Goal: Task Accomplishment & Management: Complete application form

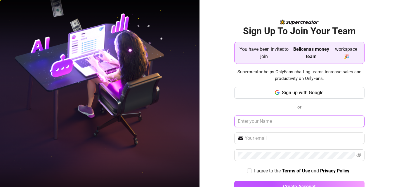
click at [246, 122] on input "text" at bounding box center [299, 122] width 130 height 12
type input "karen"
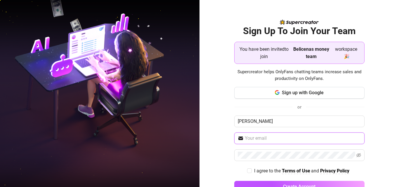
click at [307, 139] on input "text" at bounding box center [303, 138] width 116 height 7
type input "warigiakaren@gmail.com"
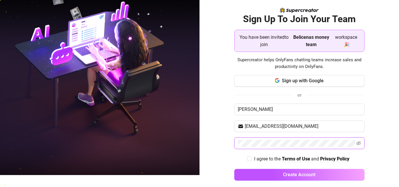
scroll to position [18, 0]
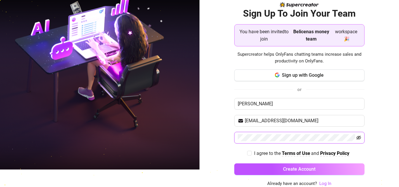
click at [357, 137] on icon "eye-invisible" at bounding box center [359, 138] width 5 height 5
click at [247, 153] on input "I agree to the Terms of Use and Privacy Policy" at bounding box center [249, 153] width 4 height 4
checkbox input "true"
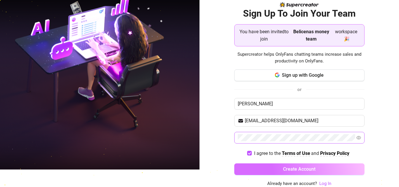
click at [252, 166] on button "Create Account" at bounding box center [299, 170] width 130 height 12
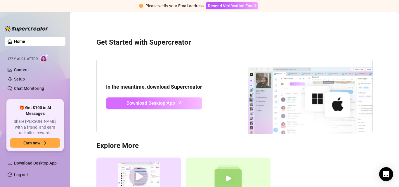
click at [152, 105] on span "Download Desktop App" at bounding box center [151, 103] width 49 height 7
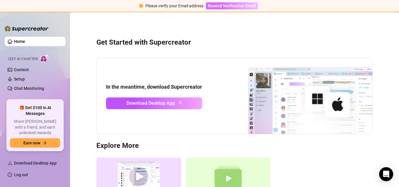
click at [235, 6] on span "Resend Verification Email" at bounding box center [232, 6] width 48 height 5
click at [25, 39] on link "Home" at bounding box center [19, 41] width 11 height 5
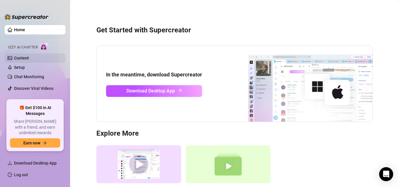
click at [20, 58] on link "Content" at bounding box center [21, 58] width 15 height 5
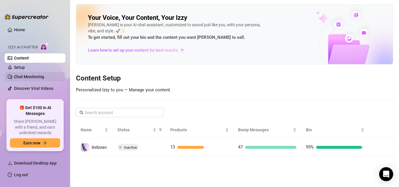
click at [20, 79] on link "Chat Monitoring" at bounding box center [29, 77] width 30 height 5
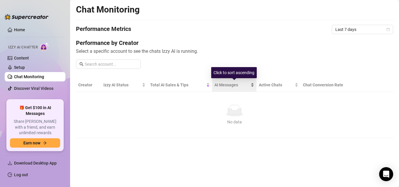
click at [228, 86] on span "AI Messages" at bounding box center [231, 85] width 35 height 6
click at [224, 86] on span "AI Messages" at bounding box center [231, 85] width 35 height 6
click at [237, 86] on span "AI Messages" at bounding box center [231, 85] width 35 height 6
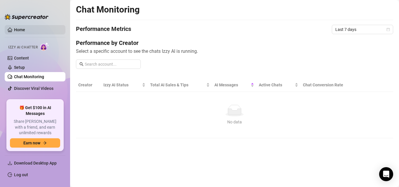
click at [18, 29] on link "Home" at bounding box center [19, 29] width 11 height 5
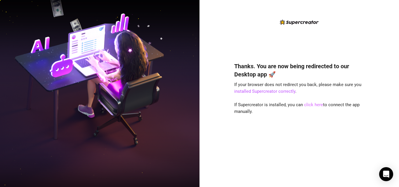
click at [314, 105] on link "click here" at bounding box center [313, 104] width 19 height 5
click at [308, 105] on link "click here" at bounding box center [313, 104] width 19 height 5
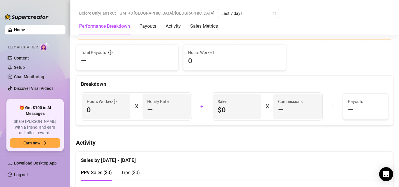
scroll to position [146, 0]
